Goal: Task Accomplishment & Management: Use online tool/utility

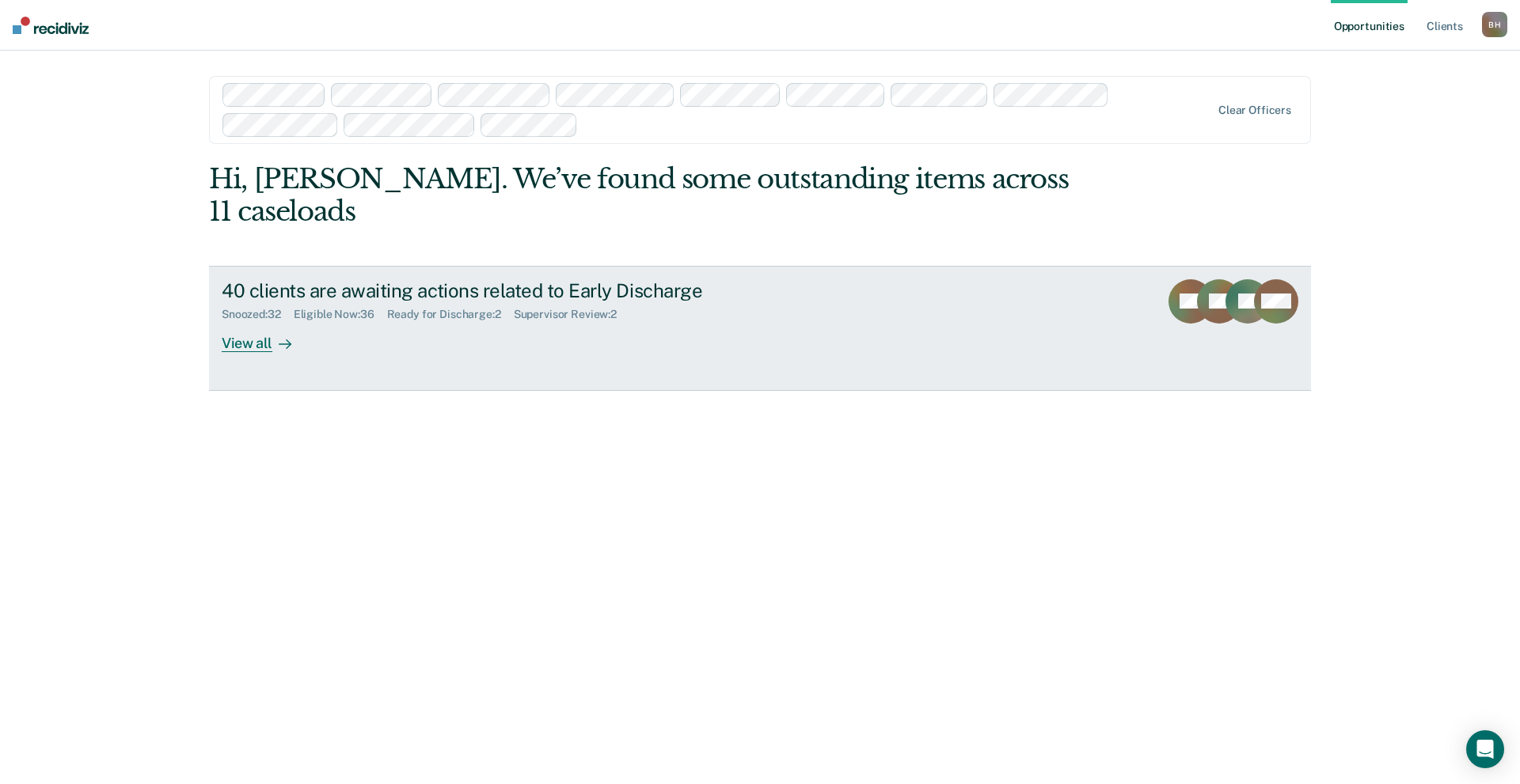
click at [253, 322] on div "View all" at bounding box center [266, 337] width 89 height 31
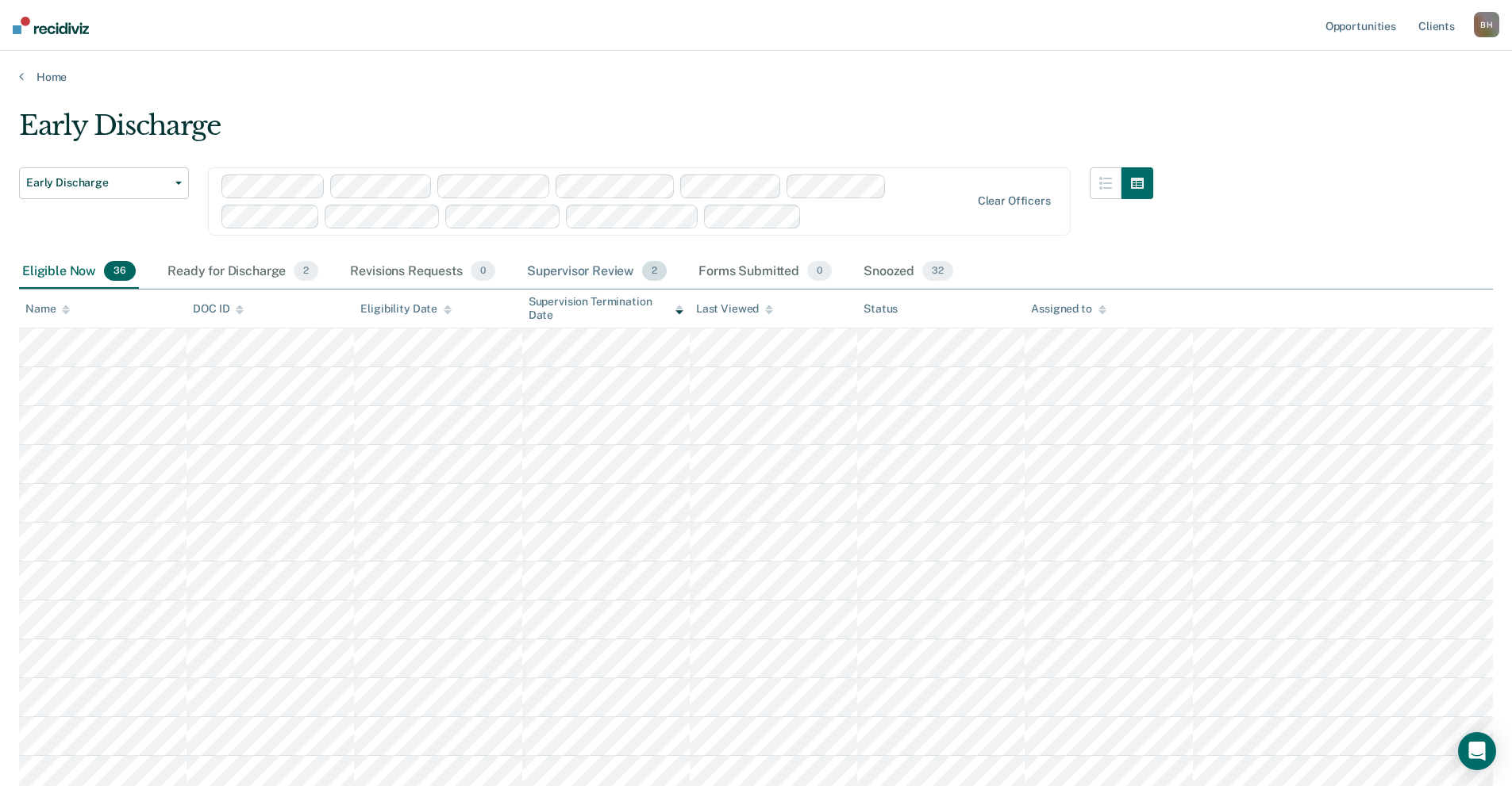
click at [572, 269] on div "Supervisor Review 2" at bounding box center [598, 272] width 147 height 35
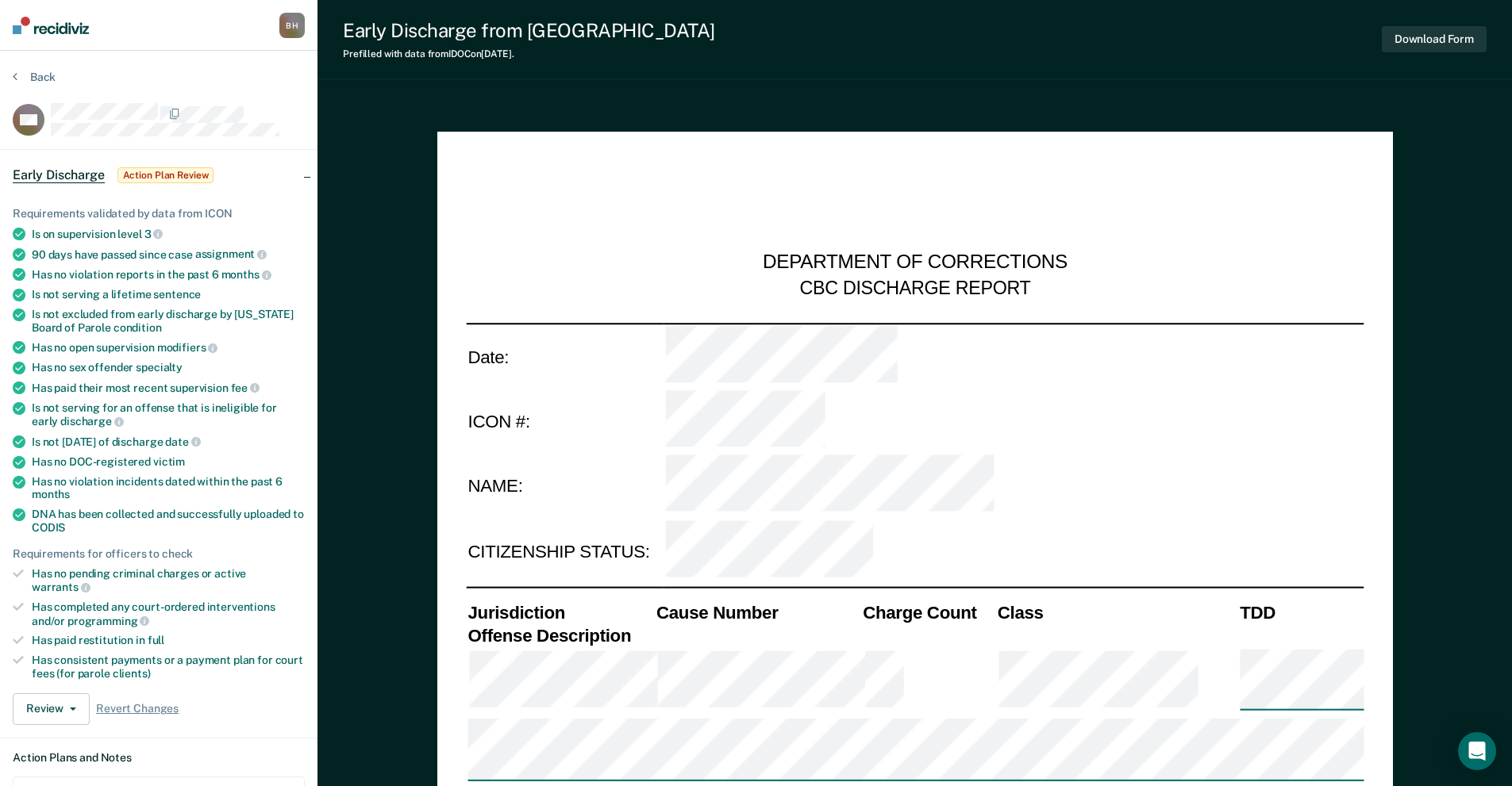
type textarea "x"
click at [22, 74] on button "Back" at bounding box center [34, 76] width 43 height 14
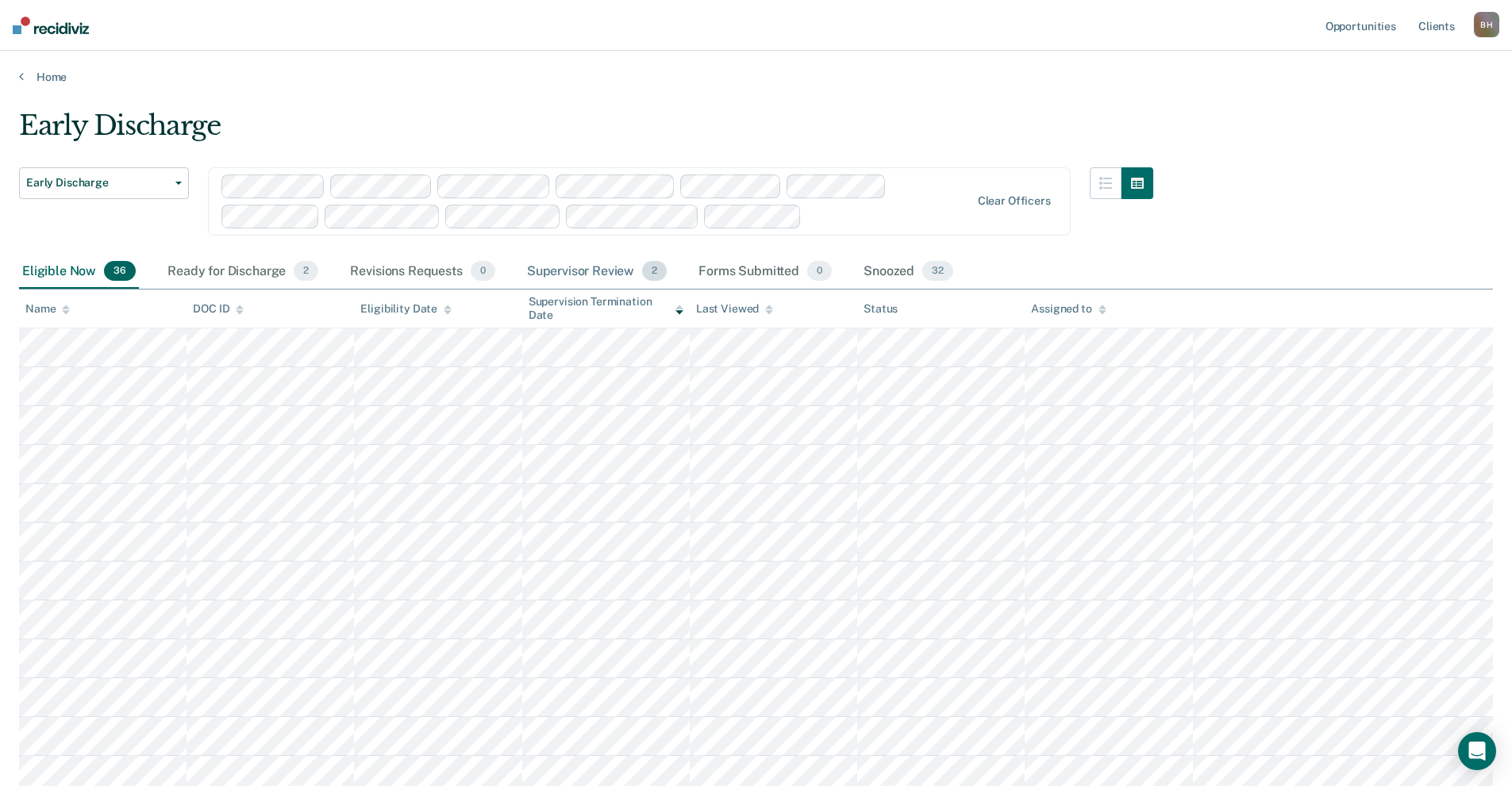
click at [607, 275] on div "Supervisor Review 2" at bounding box center [598, 272] width 147 height 35
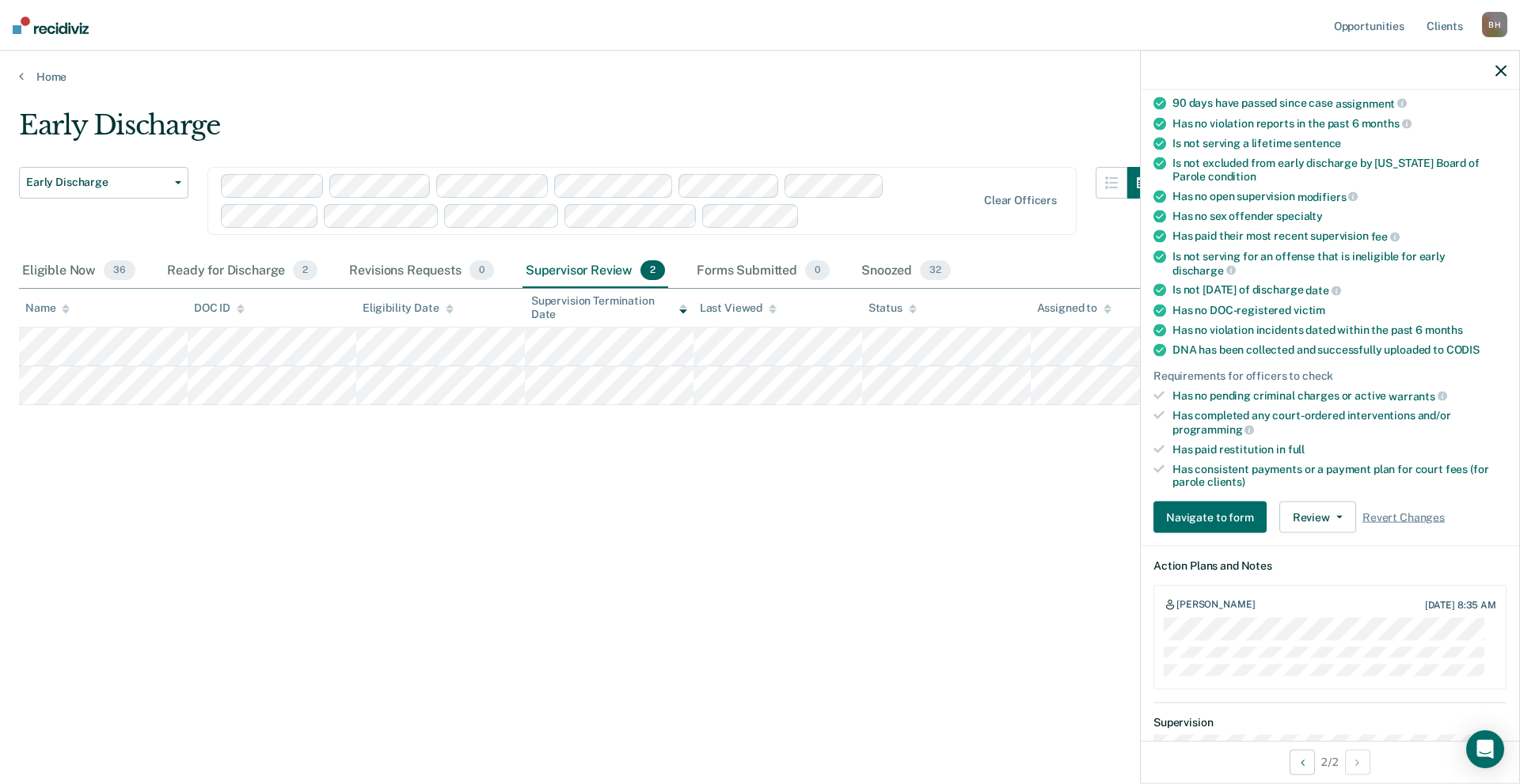
scroll to position [158, 0]
click at [1341, 519] on button "Review" at bounding box center [1318, 516] width 77 height 32
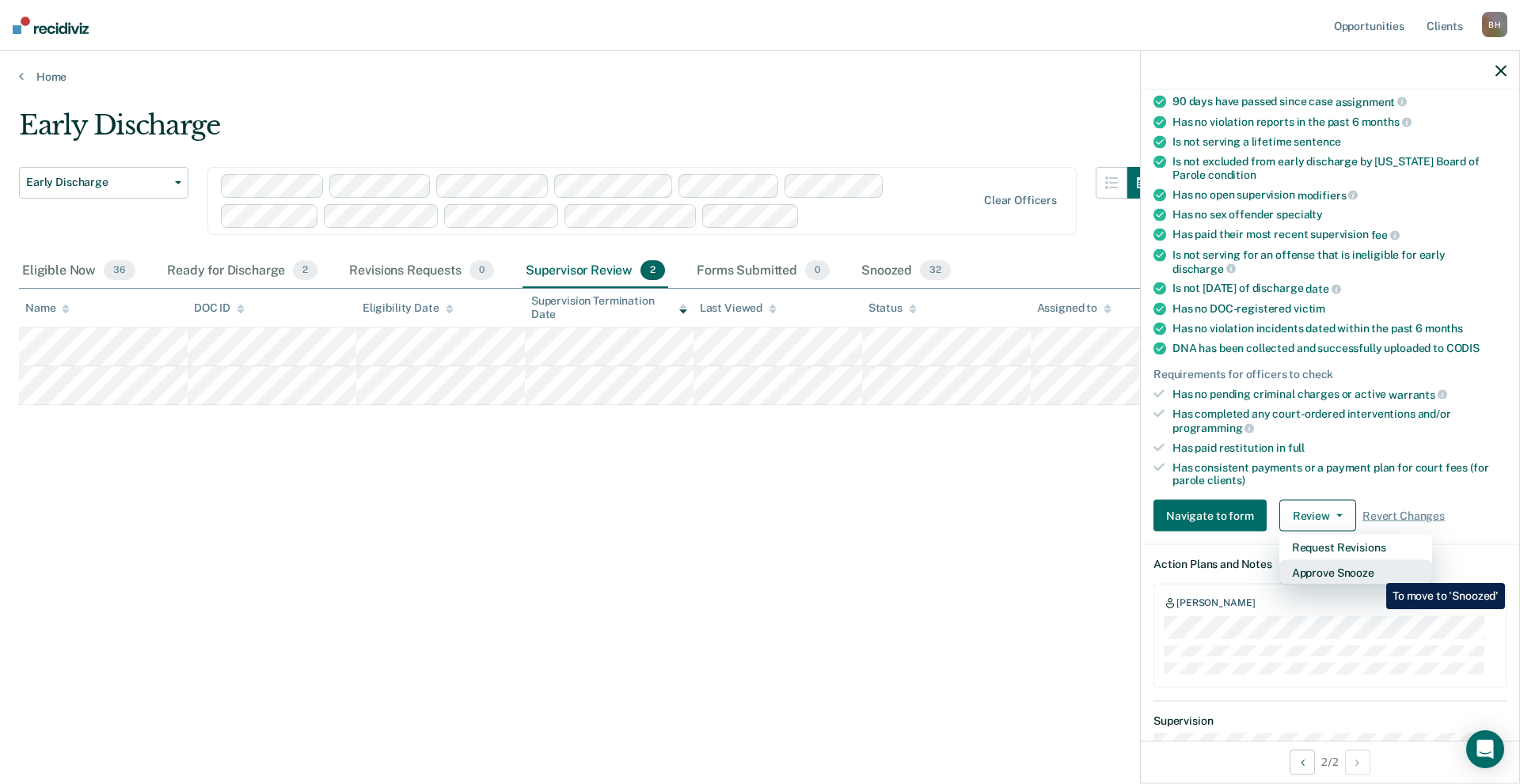
click at [1374, 571] on button "Approve Snooze" at bounding box center [1356, 573] width 152 height 26
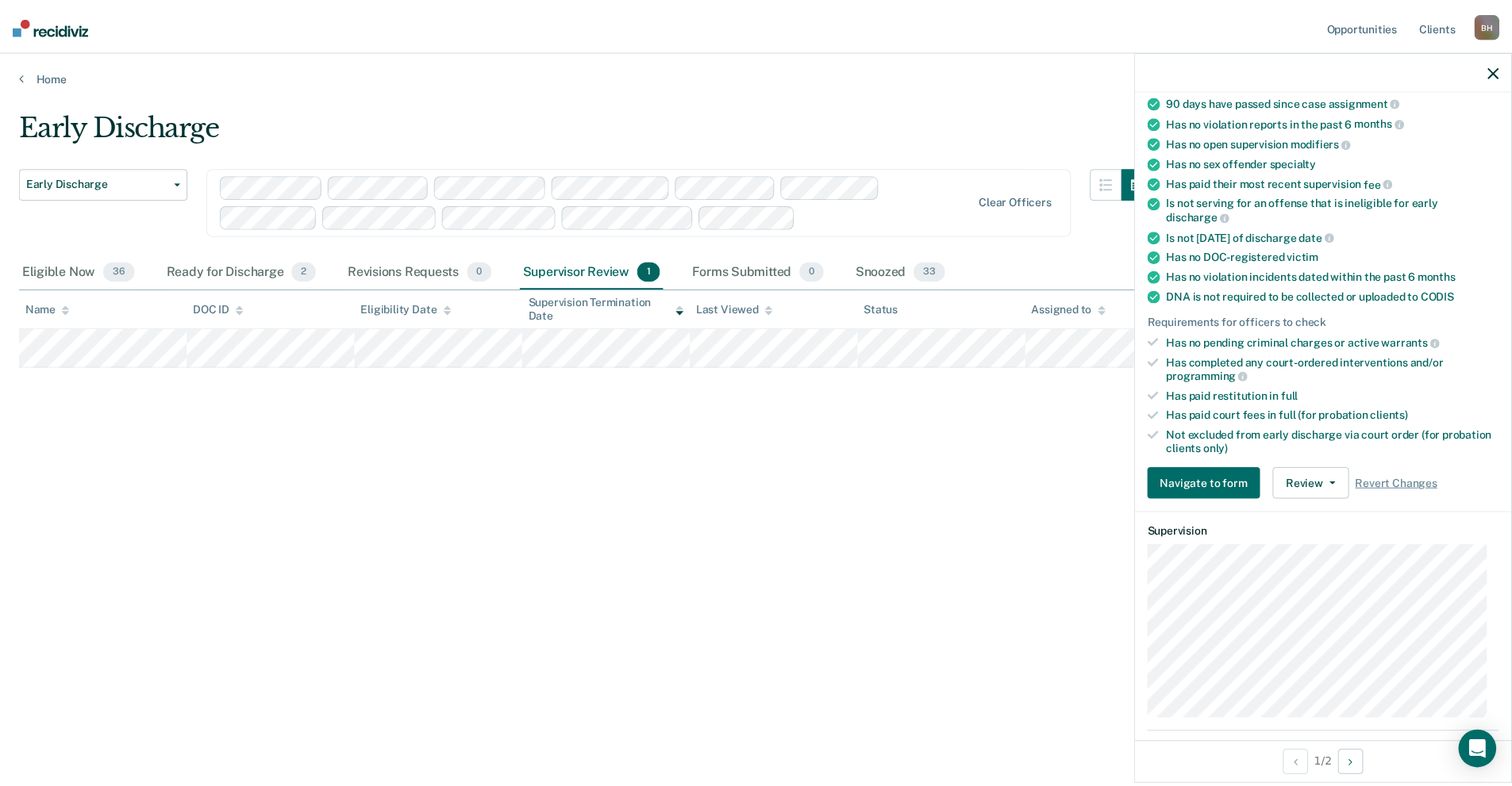
scroll to position [238, 0]
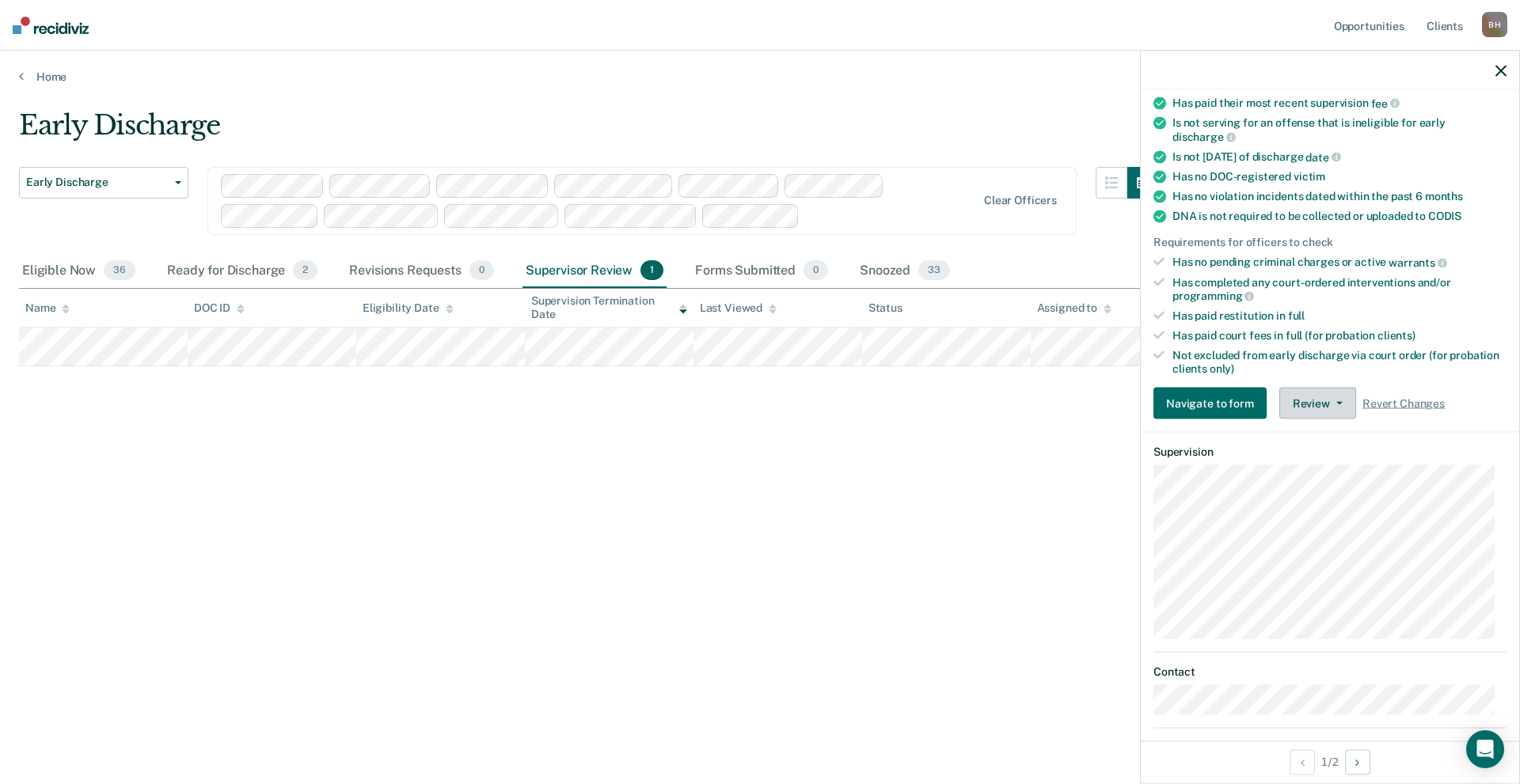
click at [1321, 408] on button "Review" at bounding box center [1318, 404] width 77 height 32
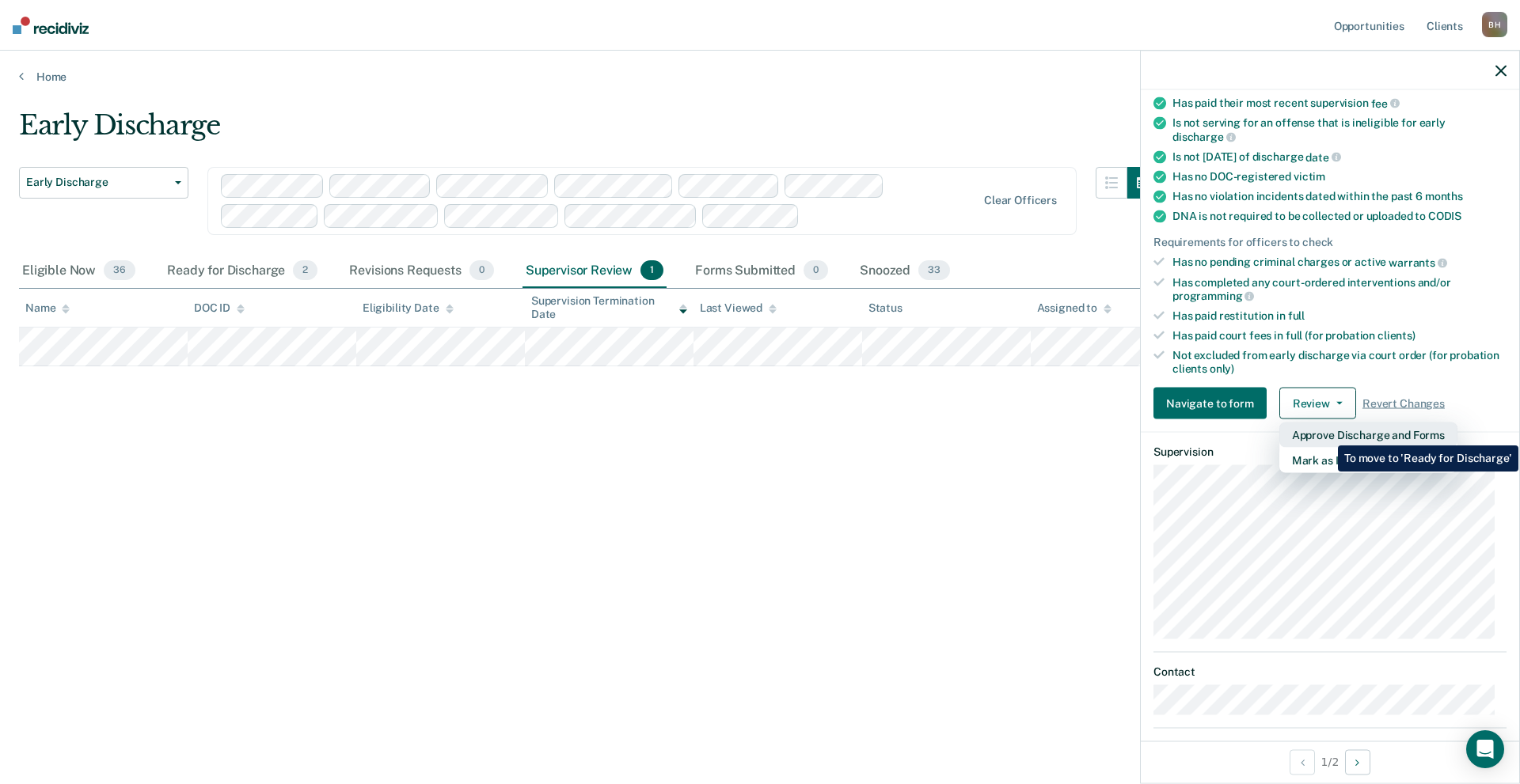
click at [1326, 434] on button "Approve Discharge and Forms" at bounding box center [1368, 436] width 178 height 26
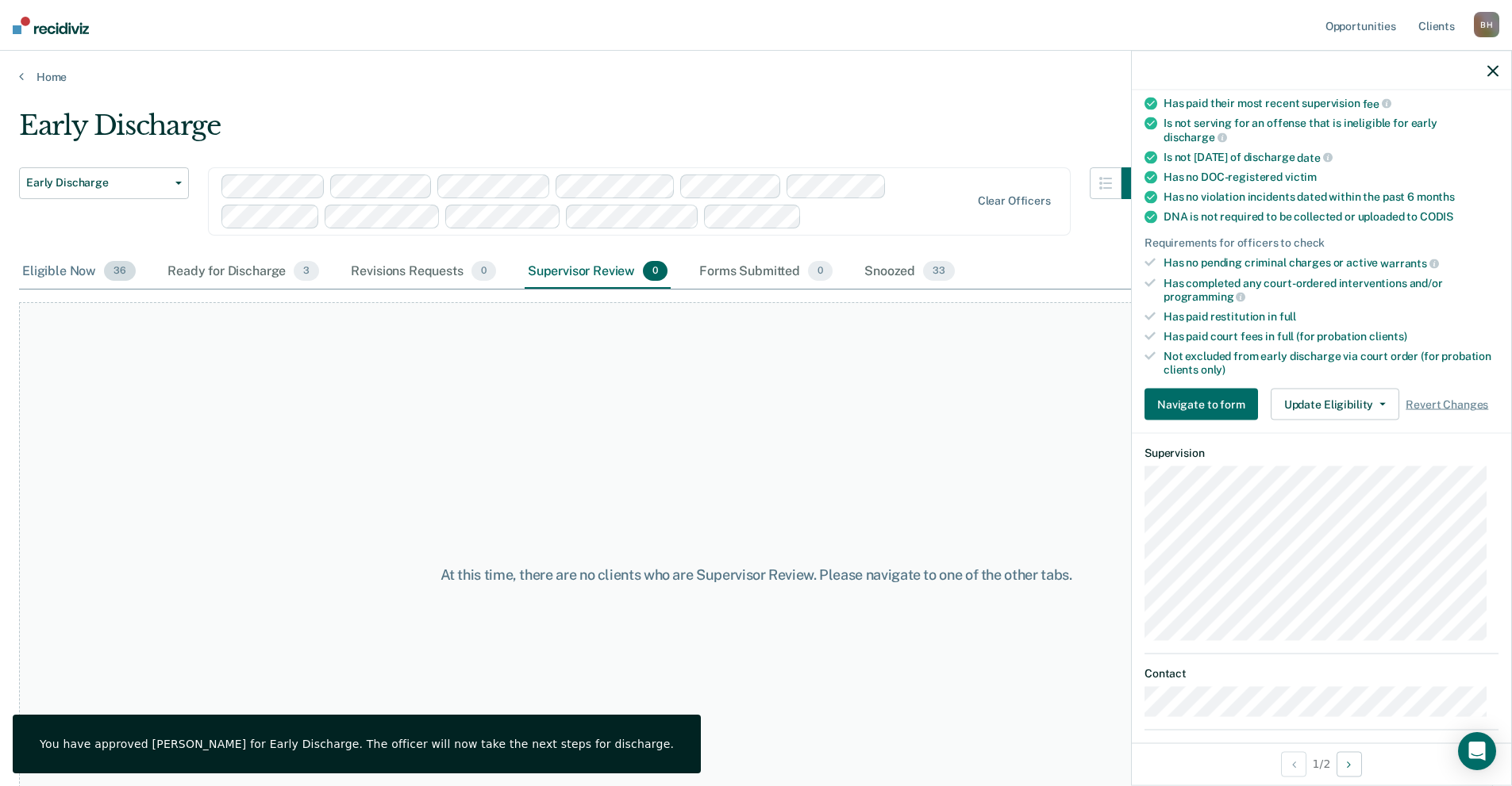
click at [80, 275] on div "Eligible Now 36" at bounding box center [78, 272] width 120 height 35
